Goal: Check status: Check status

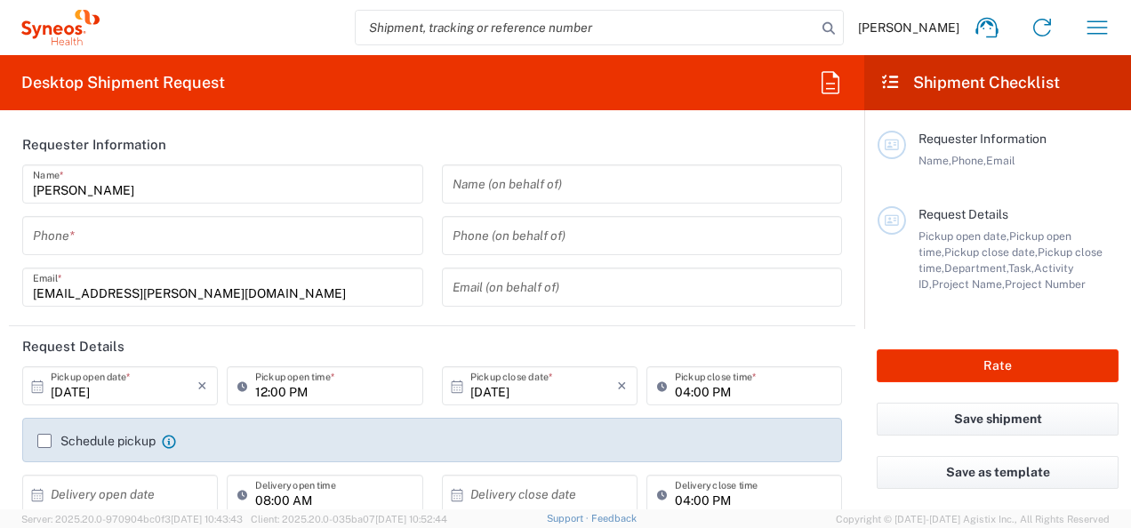
type input "3155"
type input "Romania"
type input "Syneos Health Romania S.R.L"
click at [1077, 27] on div "Andreea Nandra Home Shipment estimator Shipment tracking Desktop shipment reque…" at bounding box center [612, 27] width 1025 height 43
click at [1077, 27] on button "button" at bounding box center [1097, 27] width 43 height 43
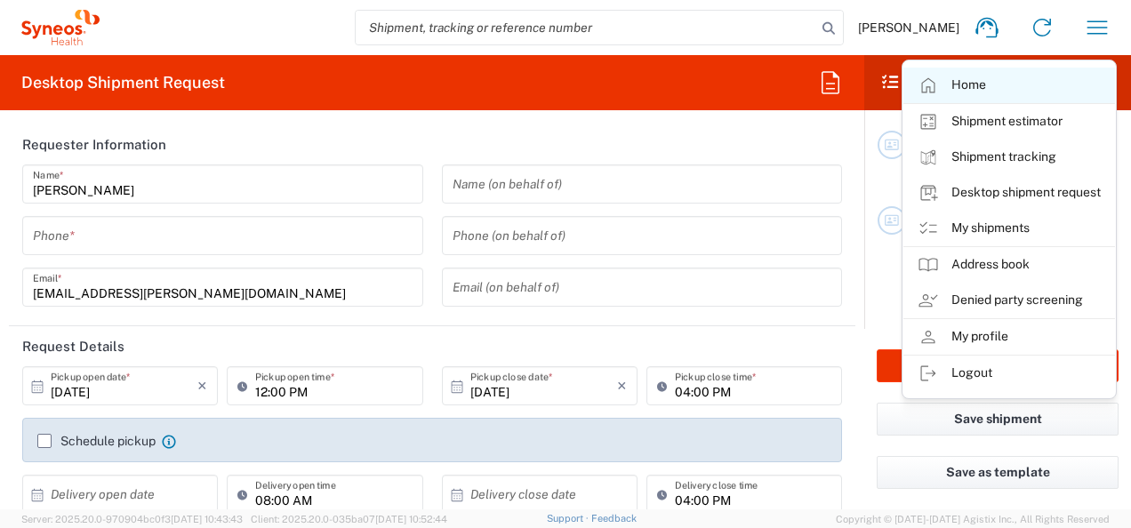
click at [1035, 90] on link "Home" at bounding box center [1009, 86] width 212 height 36
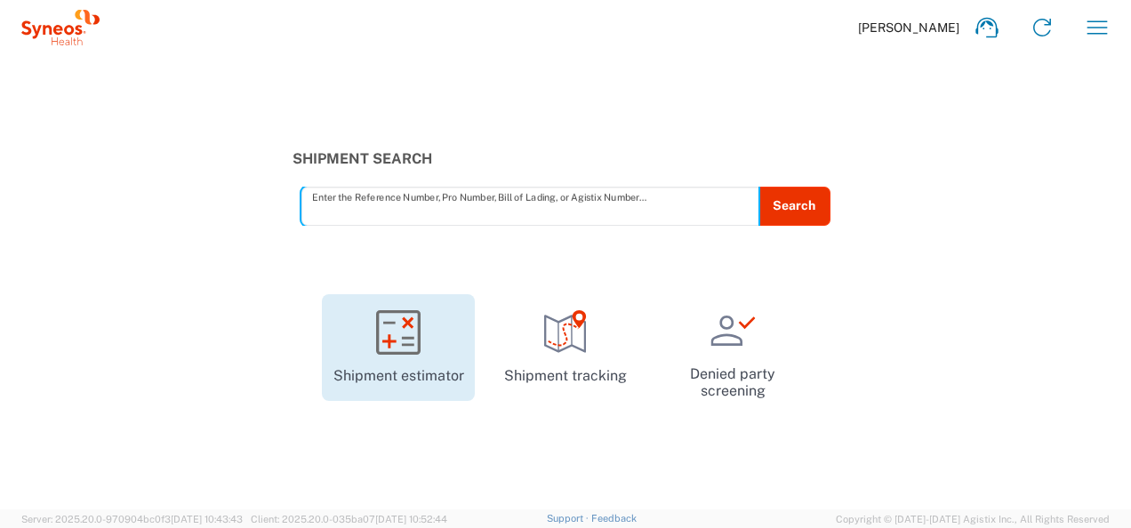
click at [404, 371] on link "Shipment estimator" at bounding box center [398, 347] width 153 height 107
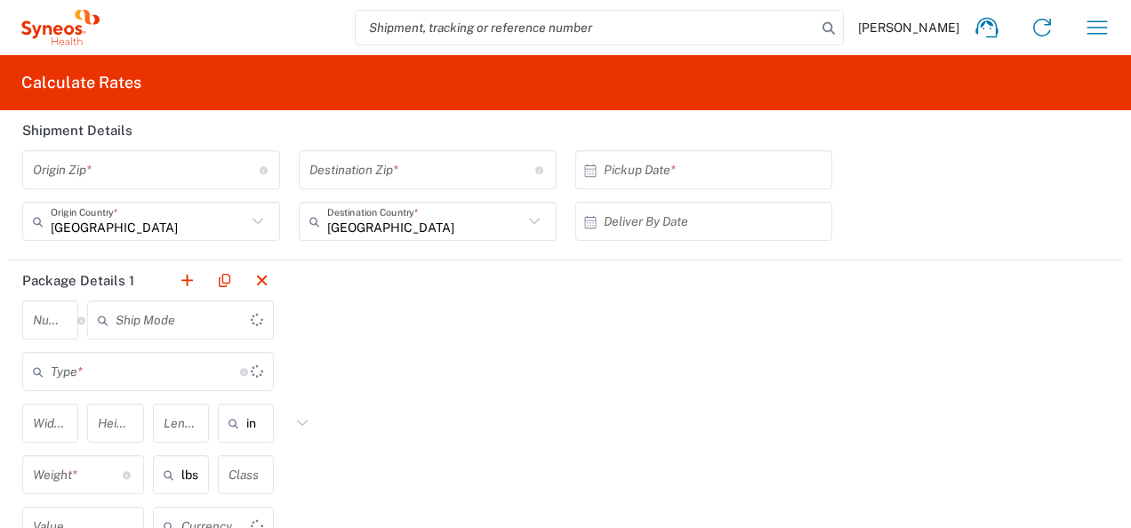
type input "US Dollar"
click at [1083, 36] on icon "button" at bounding box center [1097, 27] width 28 height 28
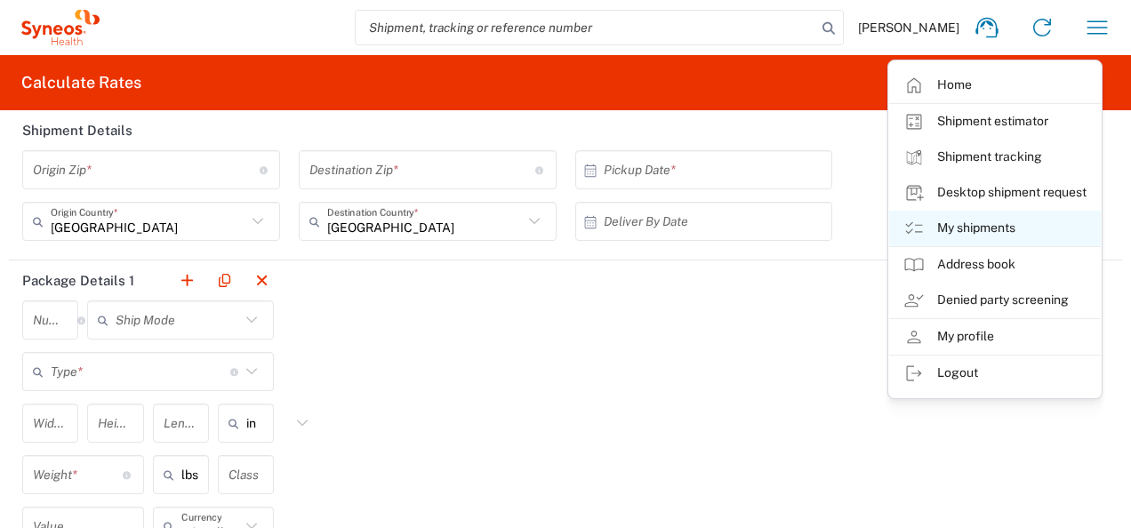
click at [984, 220] on link "My shipments" at bounding box center [995, 229] width 212 height 36
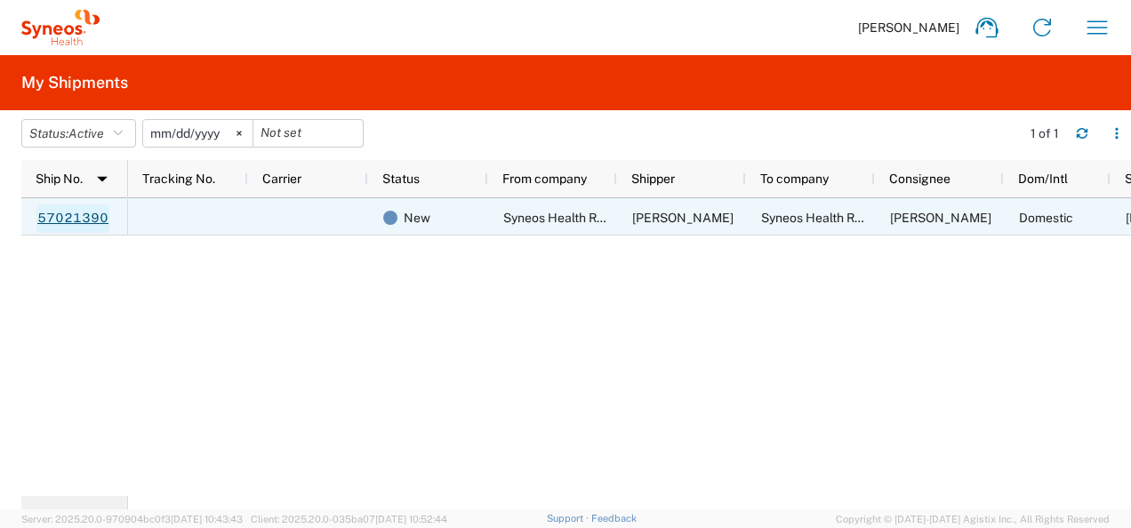
click at [99, 214] on link "57021390" at bounding box center [72, 218] width 73 height 28
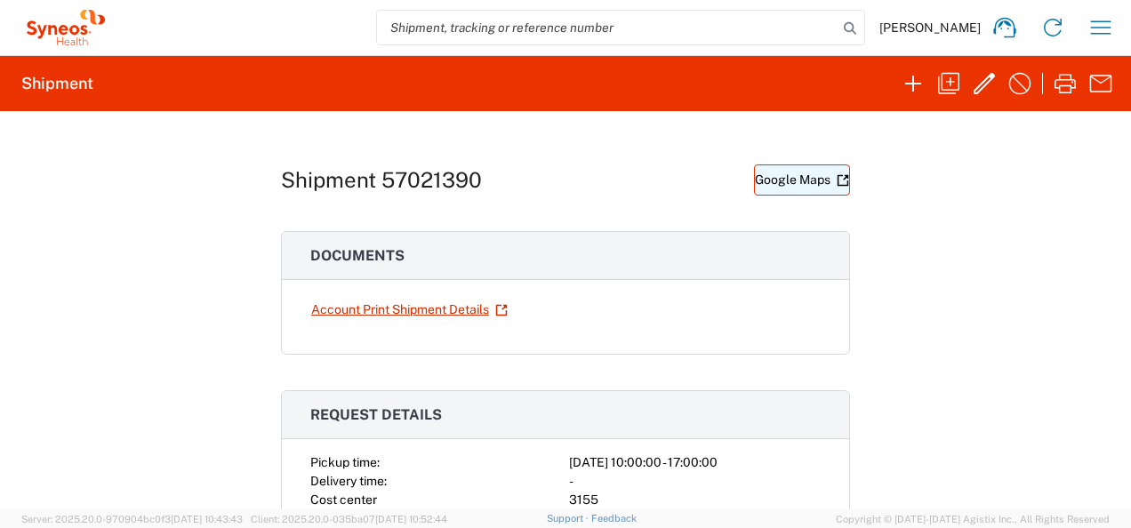
click at [781, 182] on link "Google Maps" at bounding box center [802, 179] width 96 height 31
click at [1004, 32] on icon at bounding box center [1004, 27] width 28 height 28
